Goal: Find contact information: Find contact information

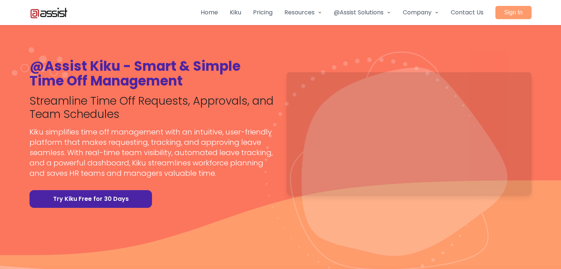
click at [102, 66] on h1 "@Assist Kiku - Smart & Simple Time Off Management" at bounding box center [151, 73] width 245 height 29
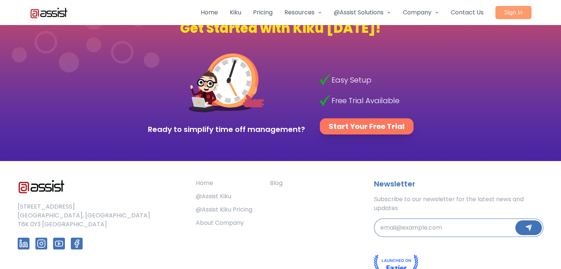
scroll to position [2699, 0]
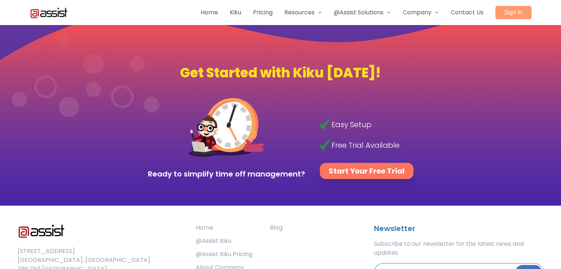
scroll to position [2699, 0]
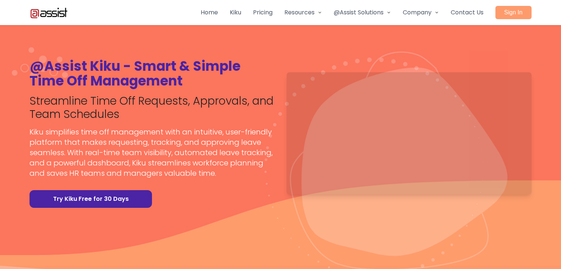
click at [471, 13] on link "Contact Us" at bounding box center [466, 12] width 33 height 9
